Goal: Communication & Community: Answer question/provide support

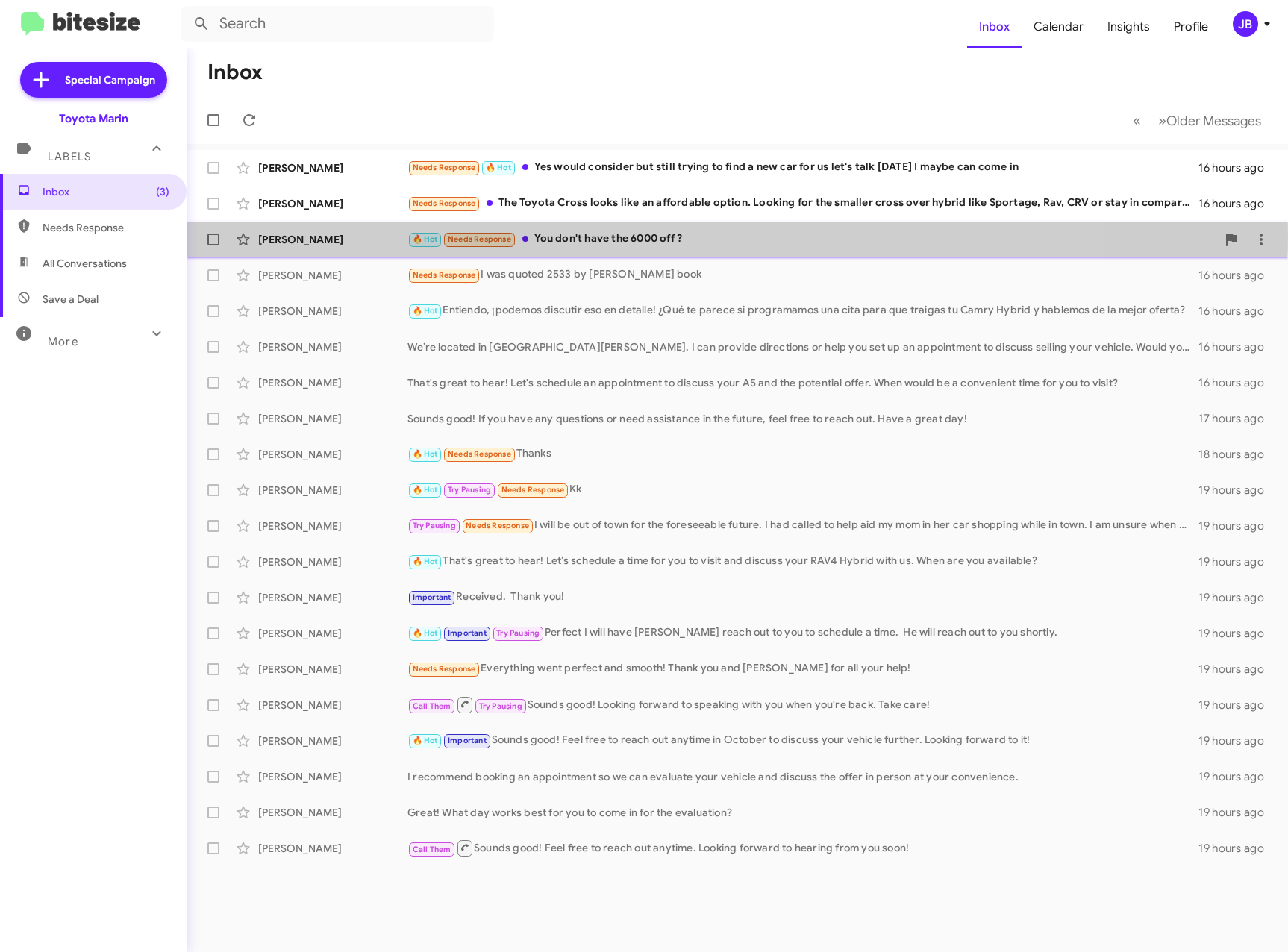
click at [343, 237] on div "[PERSON_NAME]" at bounding box center [333, 240] width 149 height 15
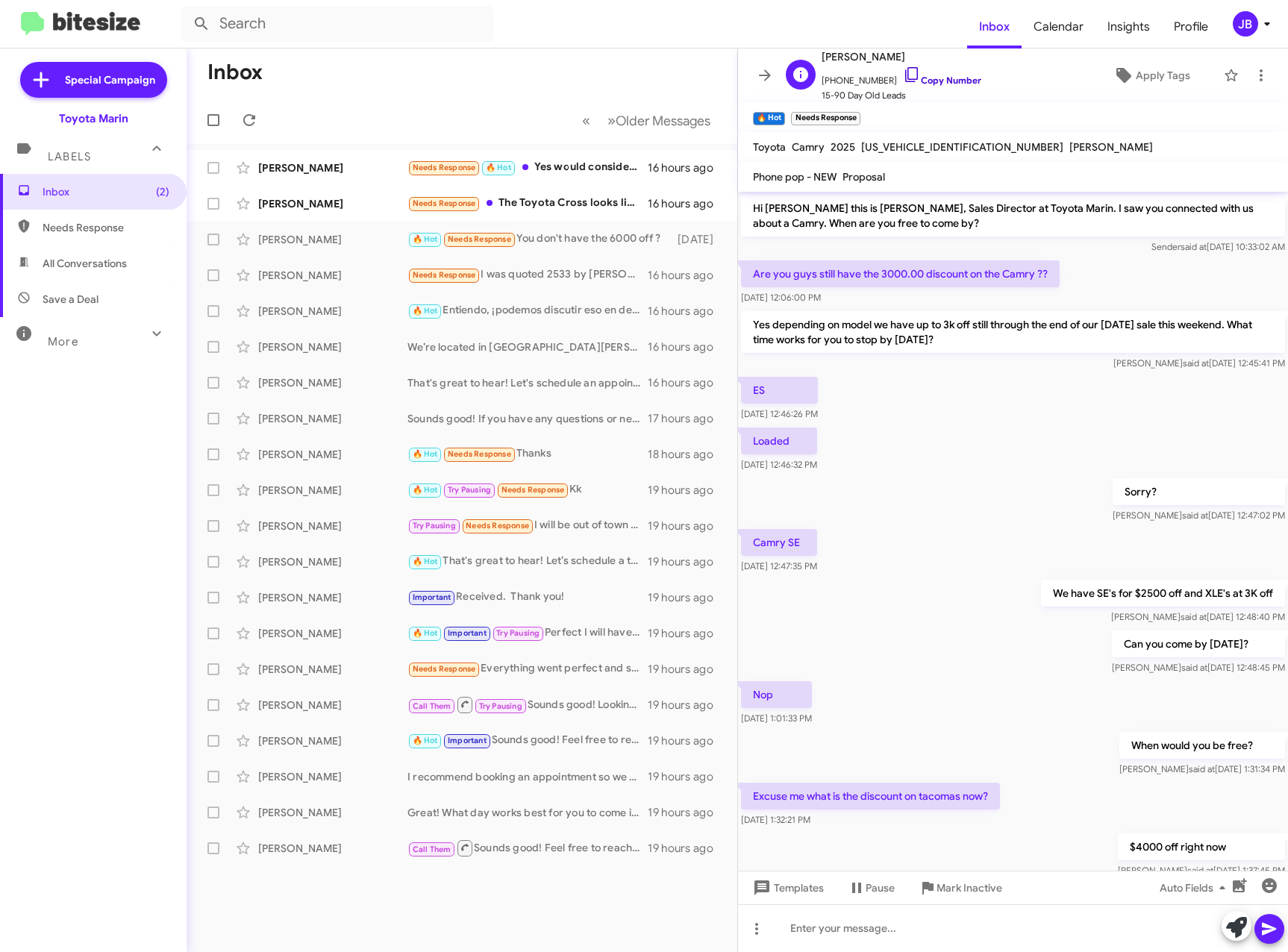
click at [903, 71] on icon at bounding box center [912, 75] width 18 height 18
click at [903, 75] on icon at bounding box center [912, 75] width 18 height 18
click at [293, 195] on div "[PERSON_NAME] Needs Response The Toyota Cross looks like an affordable option. …" at bounding box center [462, 204] width 527 height 30
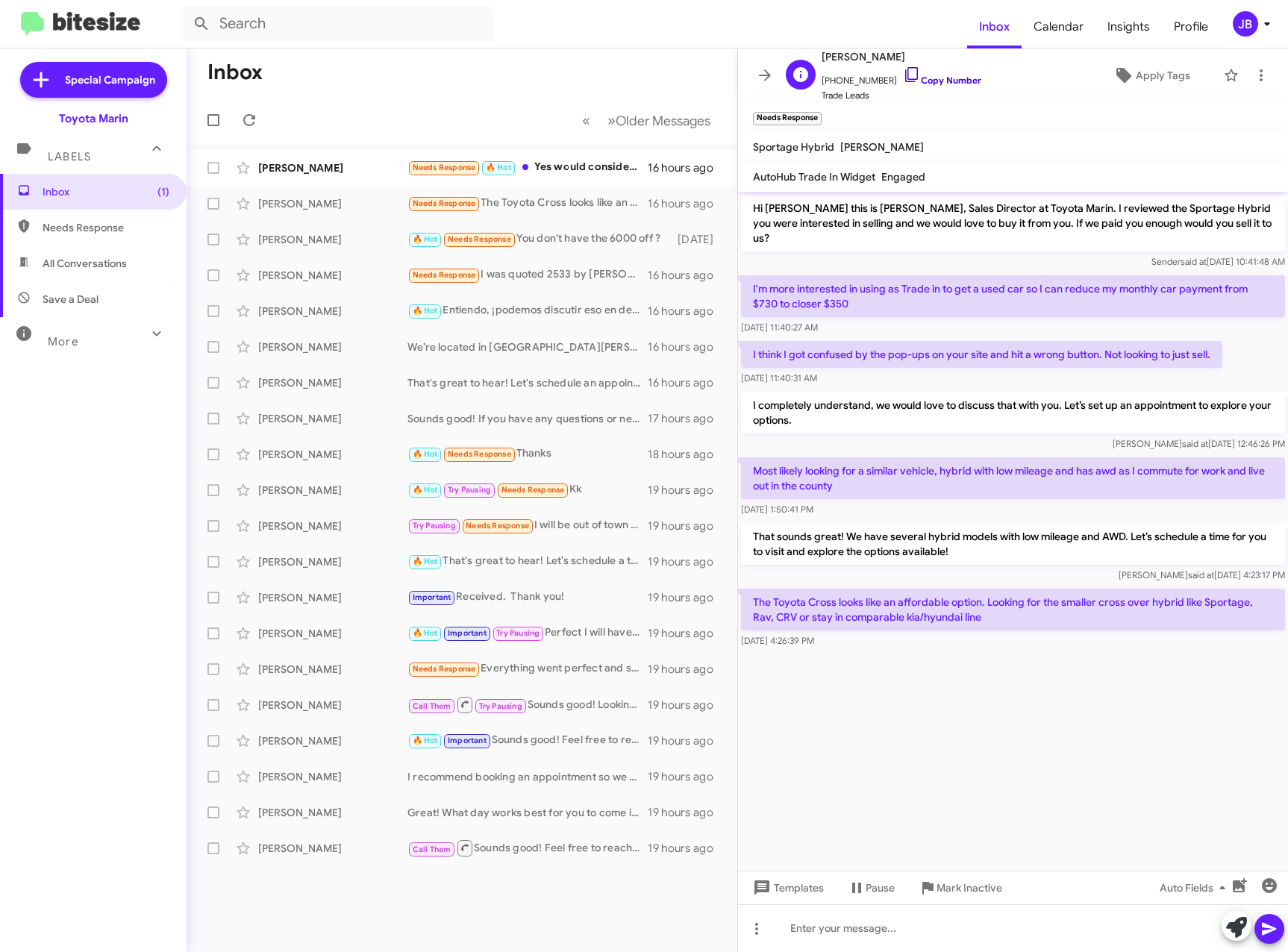
click at [903, 73] on icon at bounding box center [912, 75] width 18 height 18
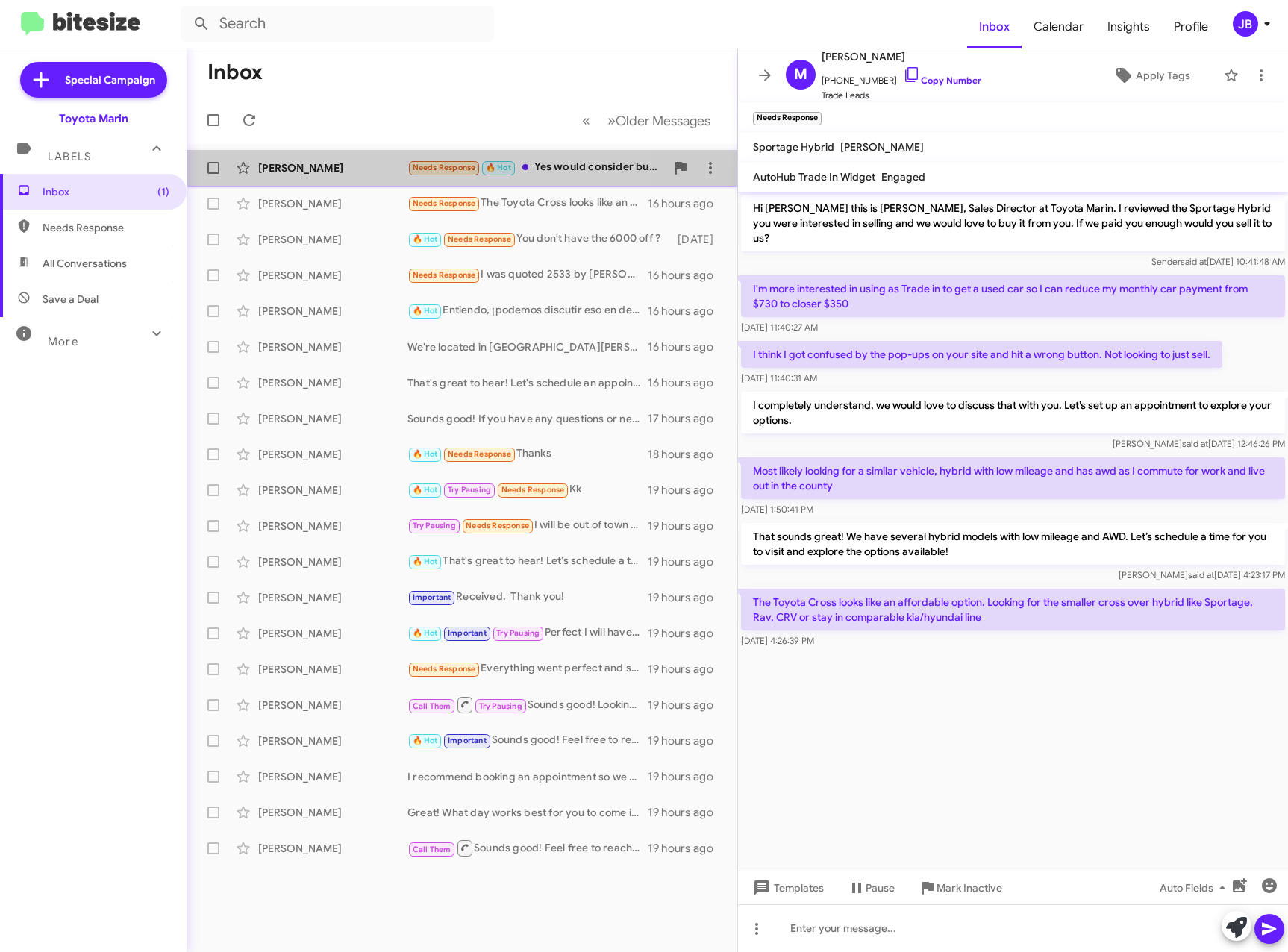
click at [315, 170] on div "[PERSON_NAME]" at bounding box center [333, 168] width 149 height 15
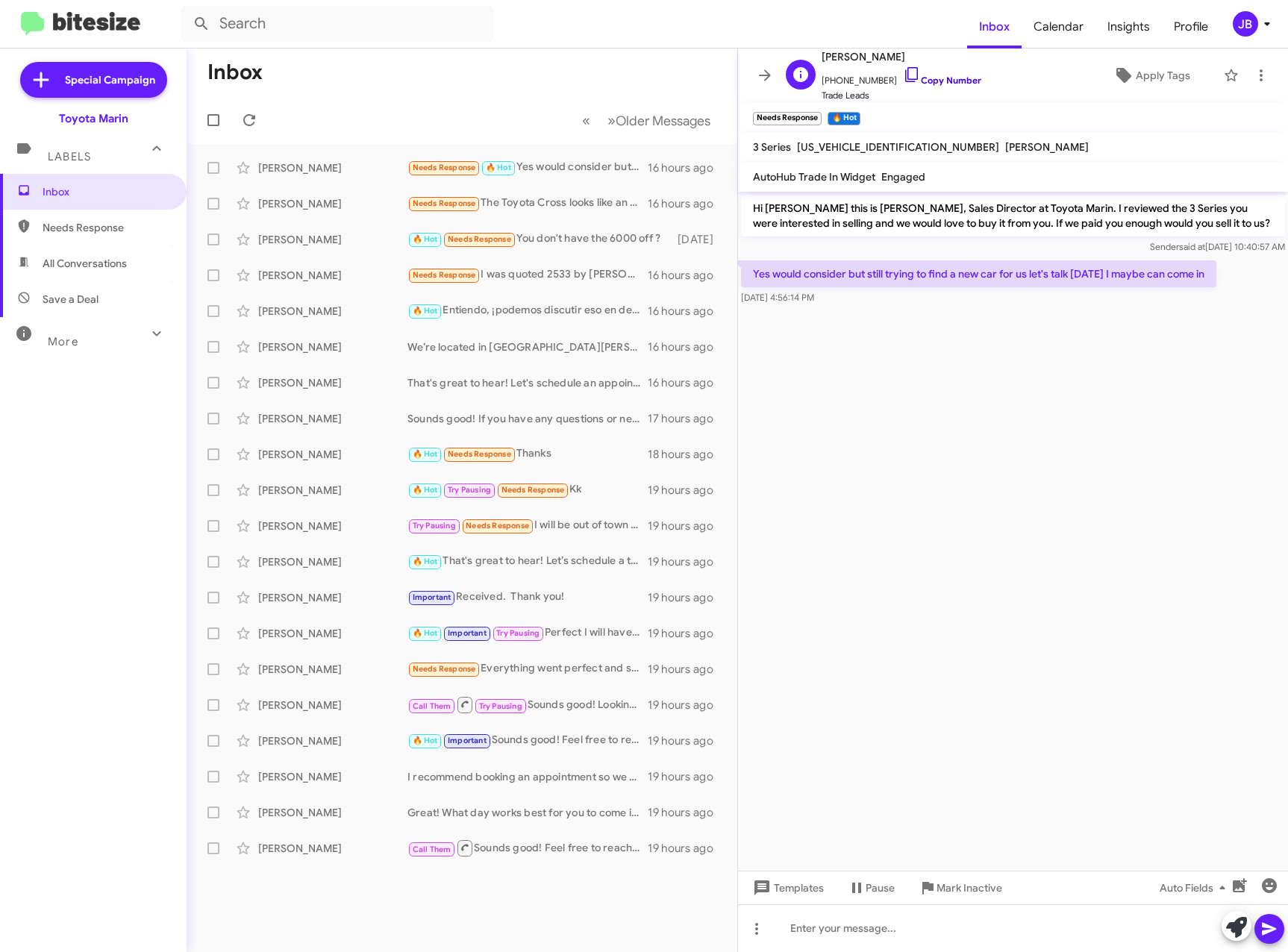
click at [903, 74] on icon at bounding box center [912, 75] width 18 height 18
click at [763, 75] on icon at bounding box center [765, 75] width 12 height 11
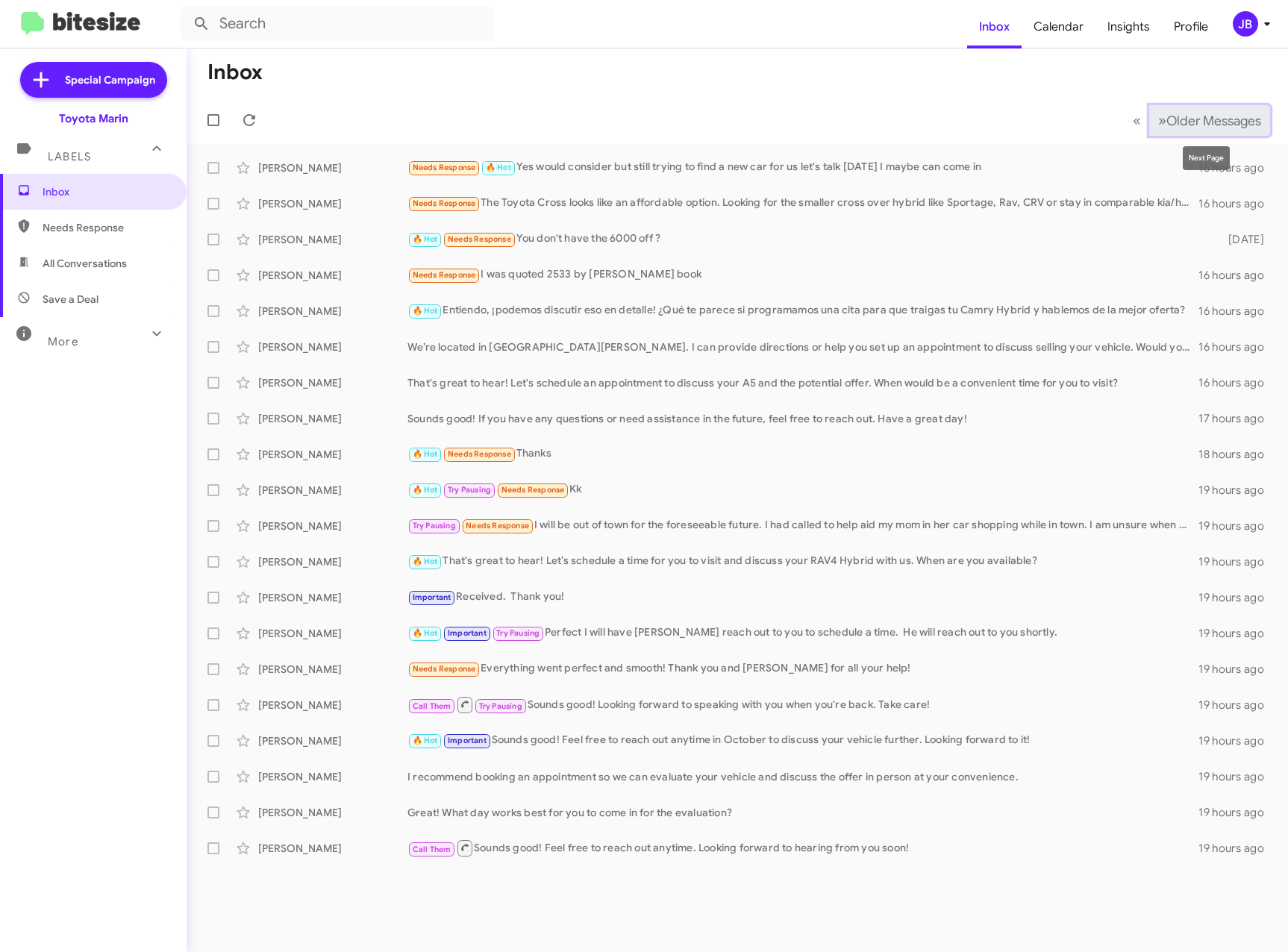
click at [1167, 108] on button "» Next Older Messages" at bounding box center [1210, 120] width 121 height 31
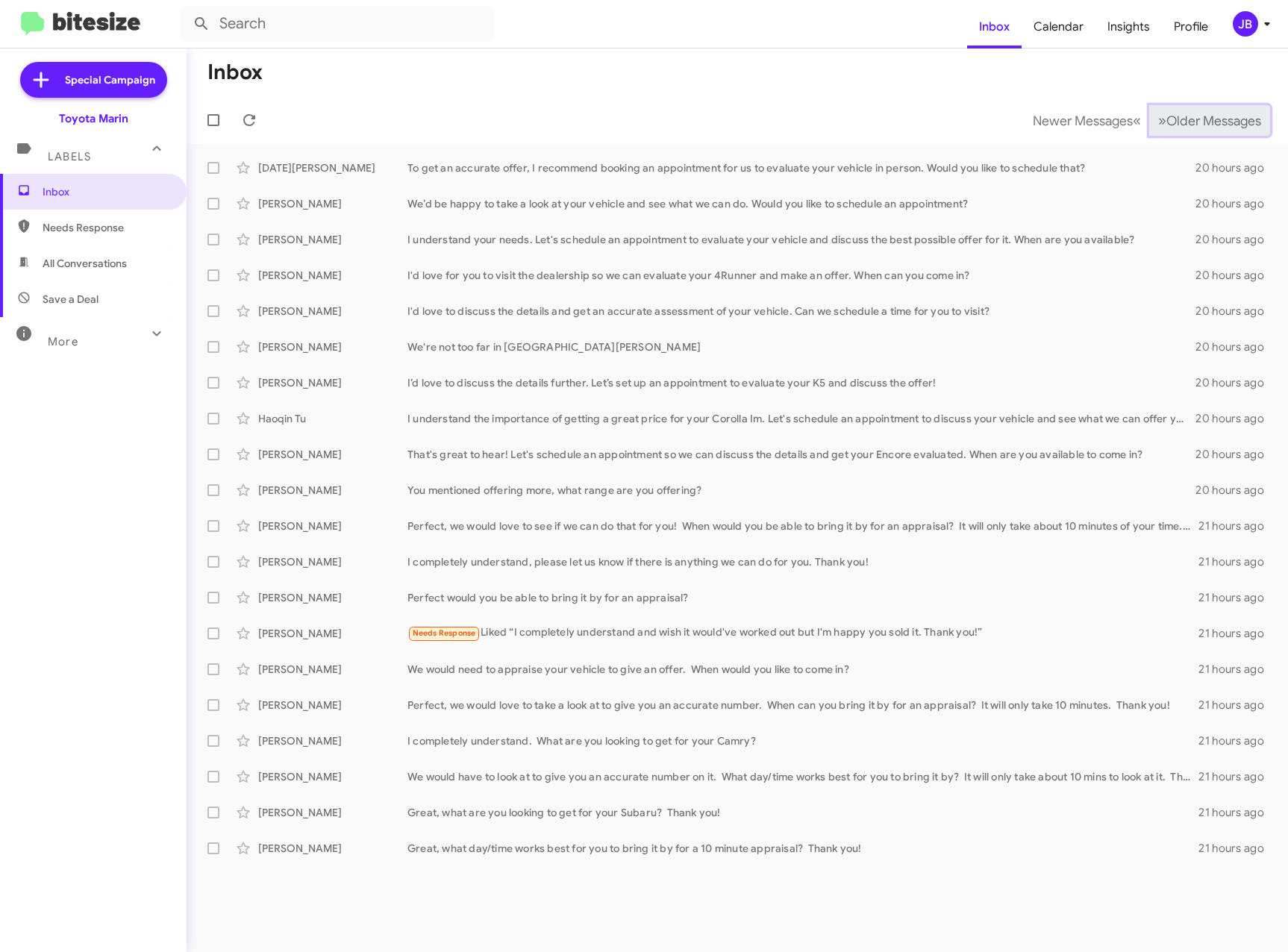
click at [1166, 113] on span "Older Messages" at bounding box center [1213, 121] width 95 height 16
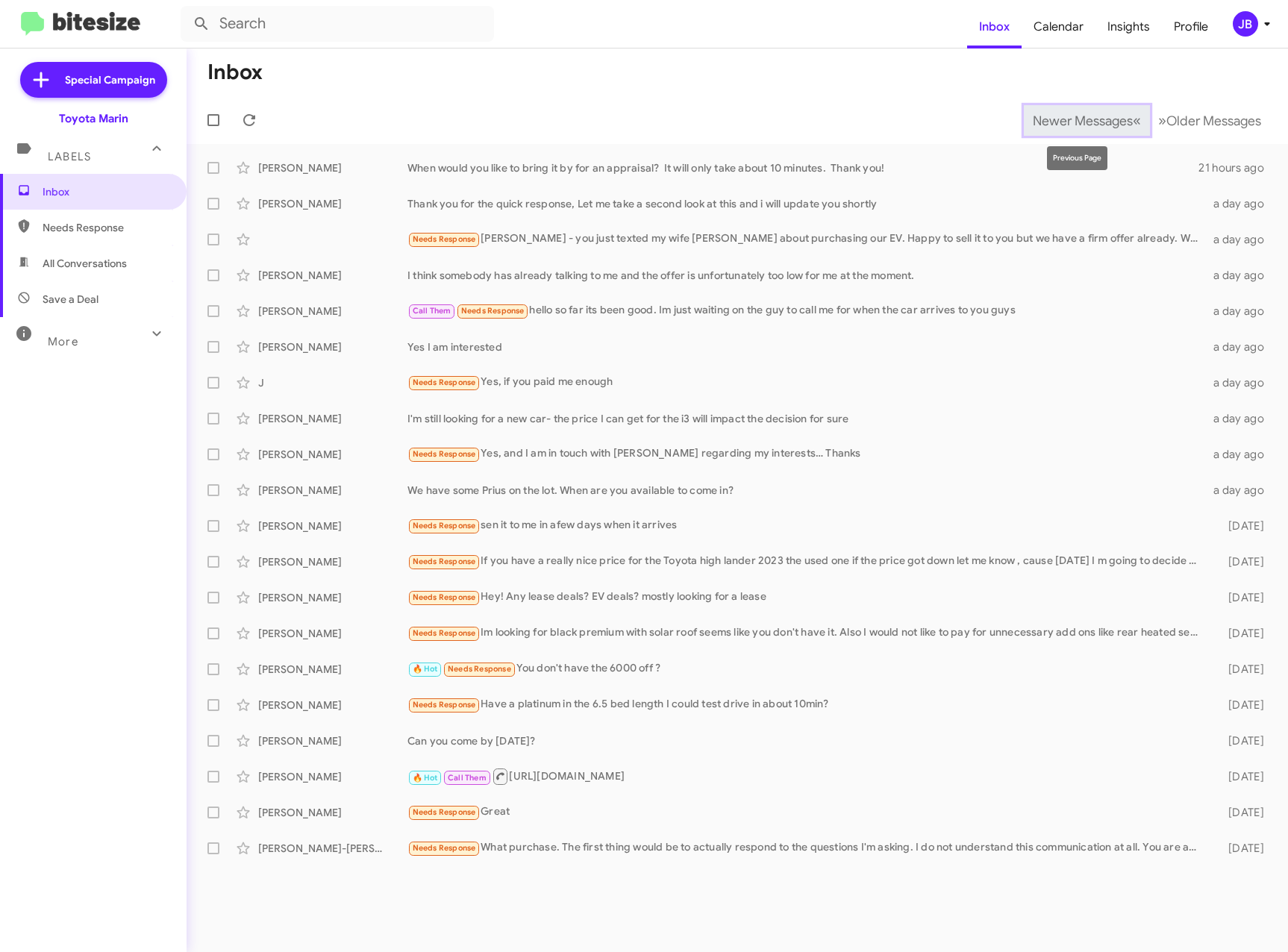
click at [1095, 121] on span "Newer Messages" at bounding box center [1083, 121] width 100 height 16
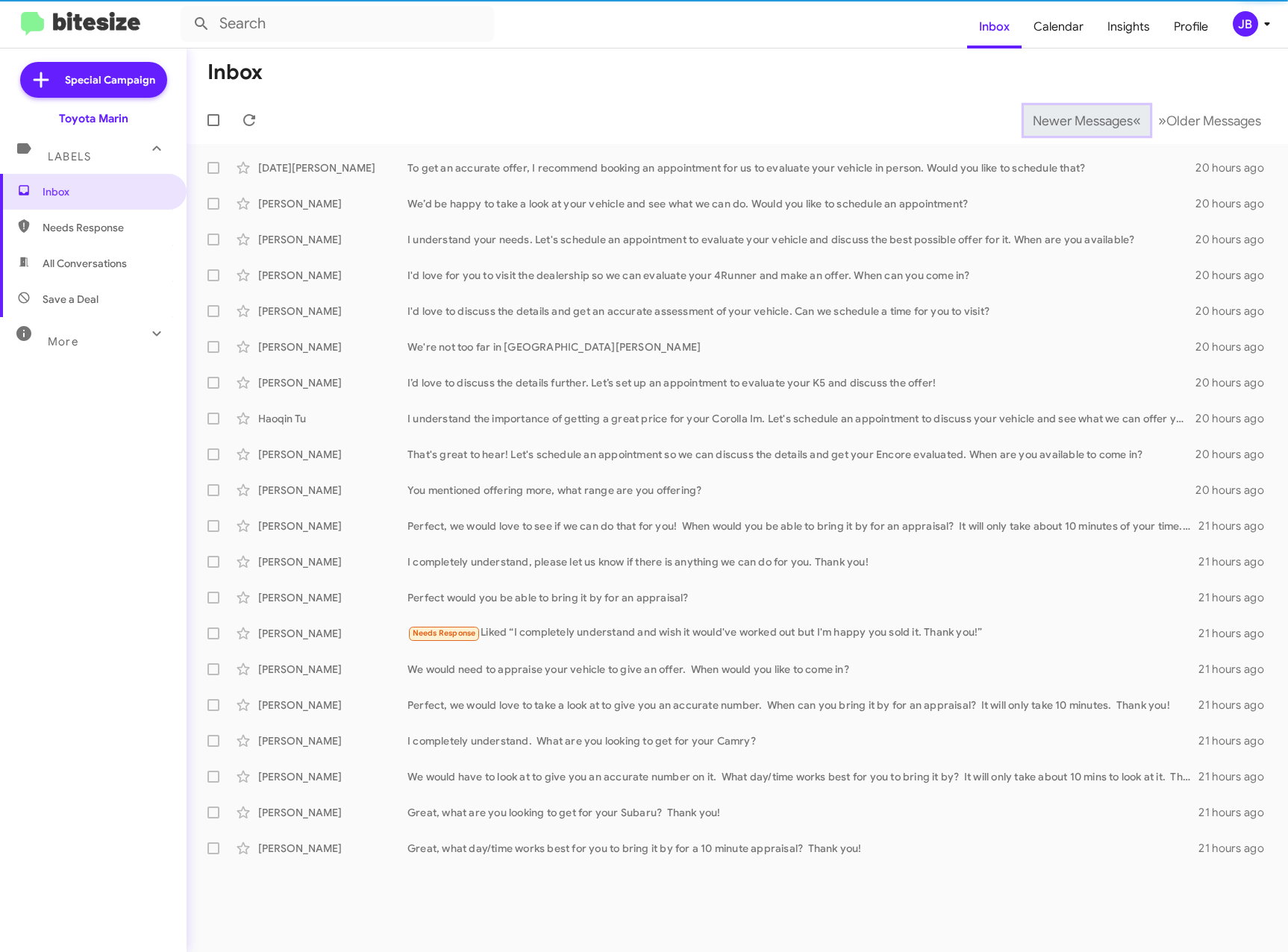
click at [1095, 121] on span "Newer Messages" at bounding box center [1083, 121] width 100 height 16
